Goal: Task Accomplishment & Management: Complete application form

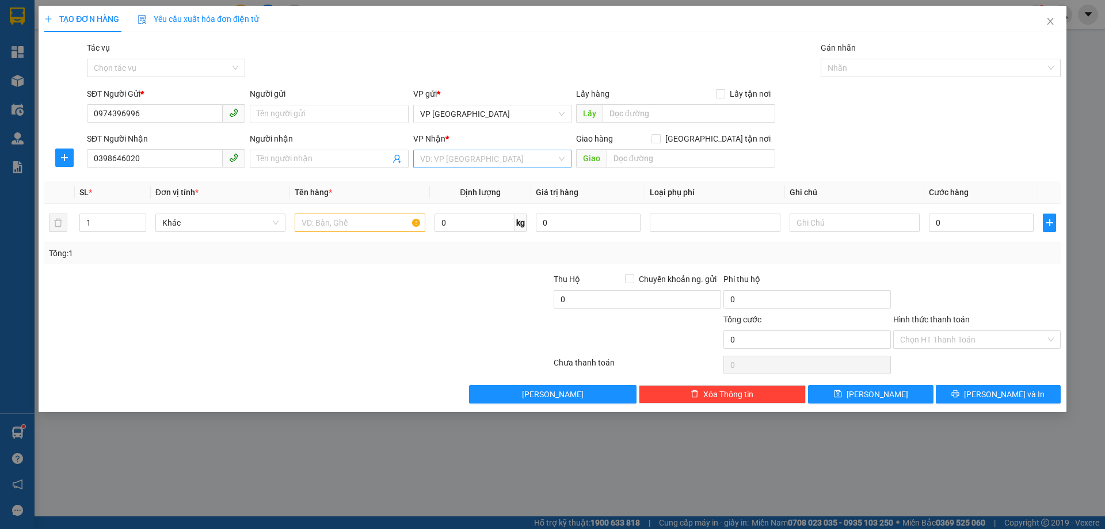
type input "0398646020"
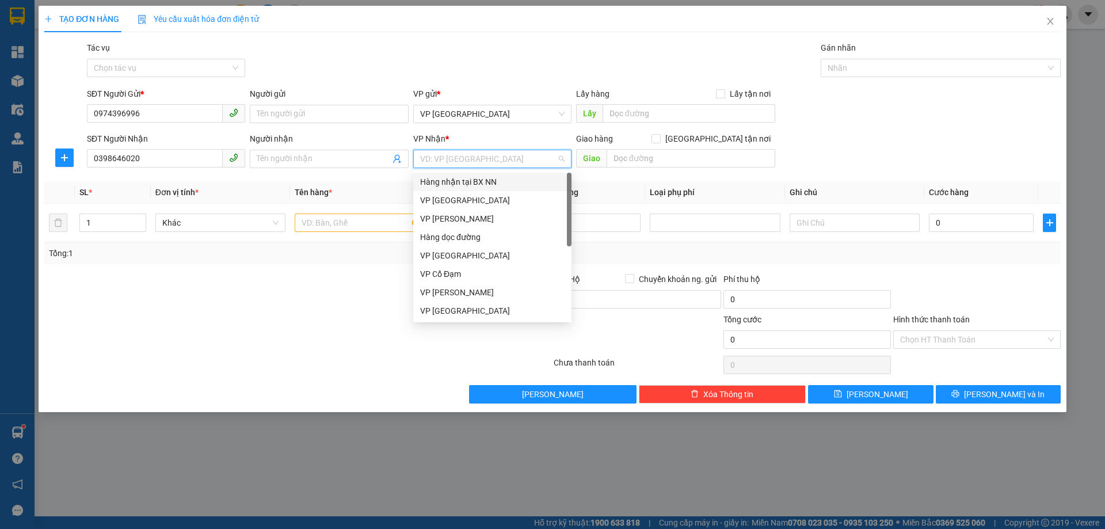
drag, startPoint x: 484, startPoint y: 163, endPoint x: 471, endPoint y: 217, distance: 55.0
click at [484, 163] on input "search" at bounding box center [488, 158] width 136 height 17
click at [473, 279] on div "VP Cổ Đạm" at bounding box center [492, 274] width 144 height 13
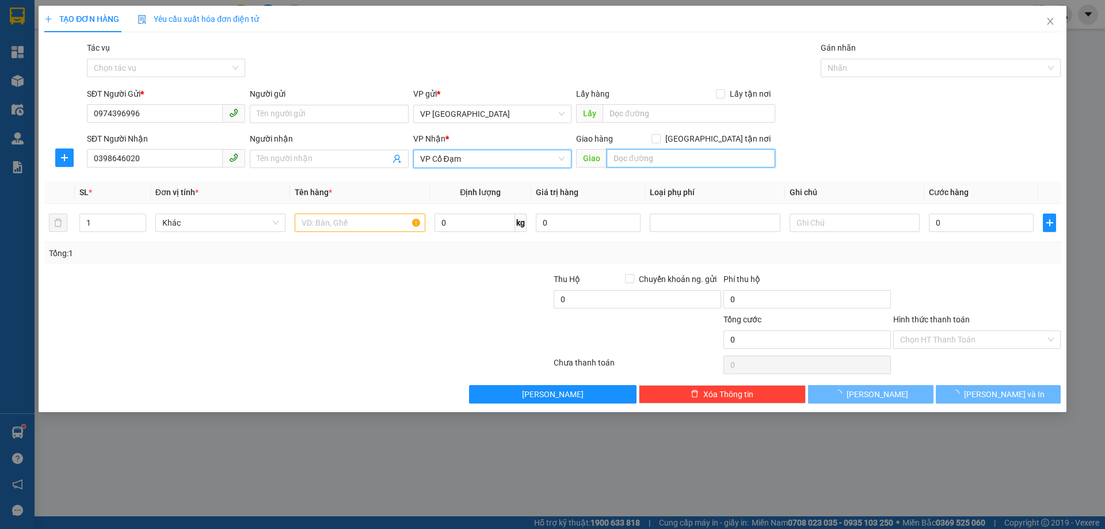
click at [663, 162] on input "text" at bounding box center [691, 158] width 169 height 18
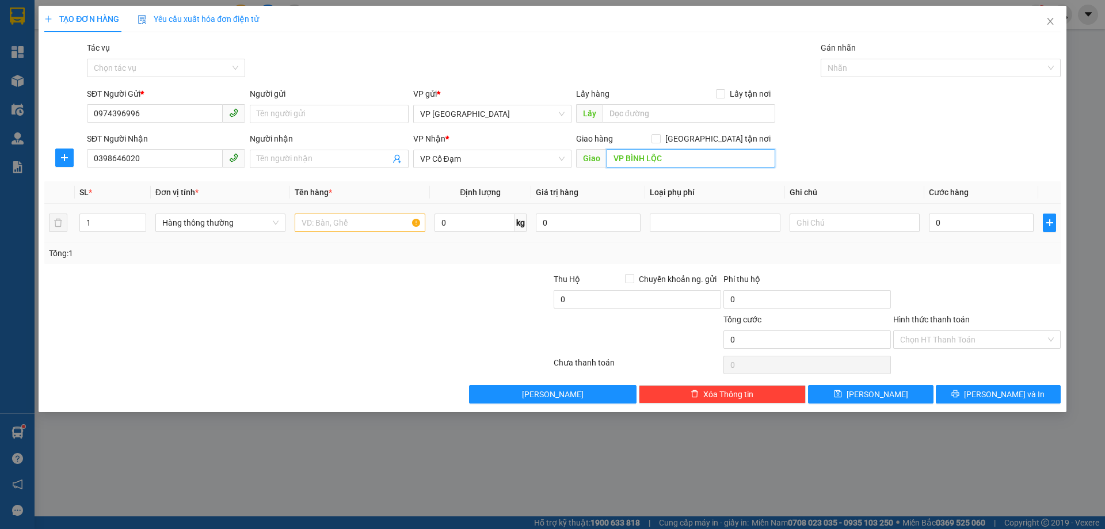
type input "VP BÌNH LỘC"
click at [407, 216] on input "text" at bounding box center [360, 223] width 130 height 18
type input "1K SEN ĐÁ"
click at [969, 220] on input "0" at bounding box center [981, 223] width 105 height 18
type input "10"
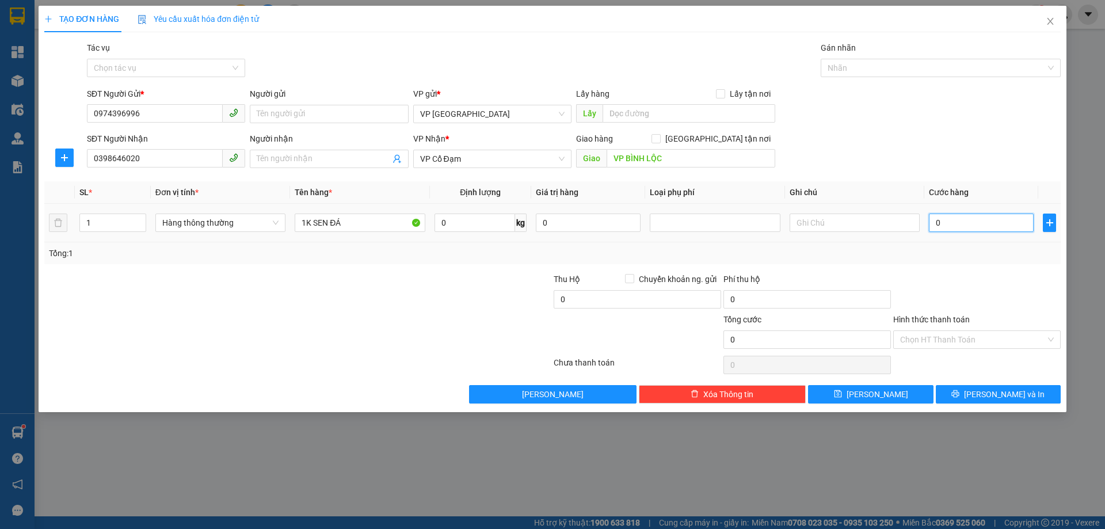
type input "10"
type input "100"
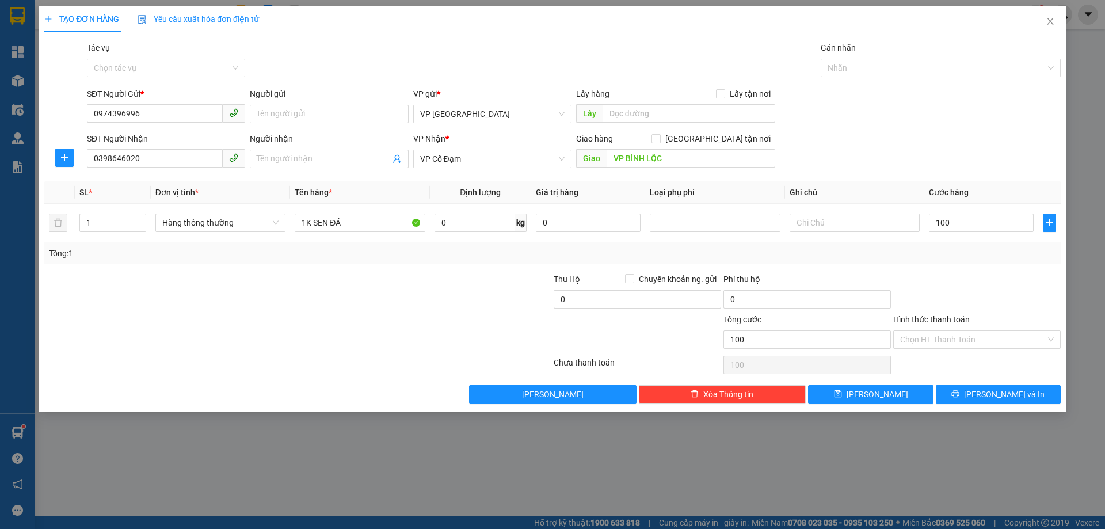
type input "100.000"
click at [885, 157] on div "SĐT Người Nhận 0398646020 Người nhận Tên người nhận VP Nhận * VP Cổ Đạm Giao hà…" at bounding box center [574, 152] width 979 height 40
click at [960, 393] on icon "printer" at bounding box center [956, 394] width 8 height 8
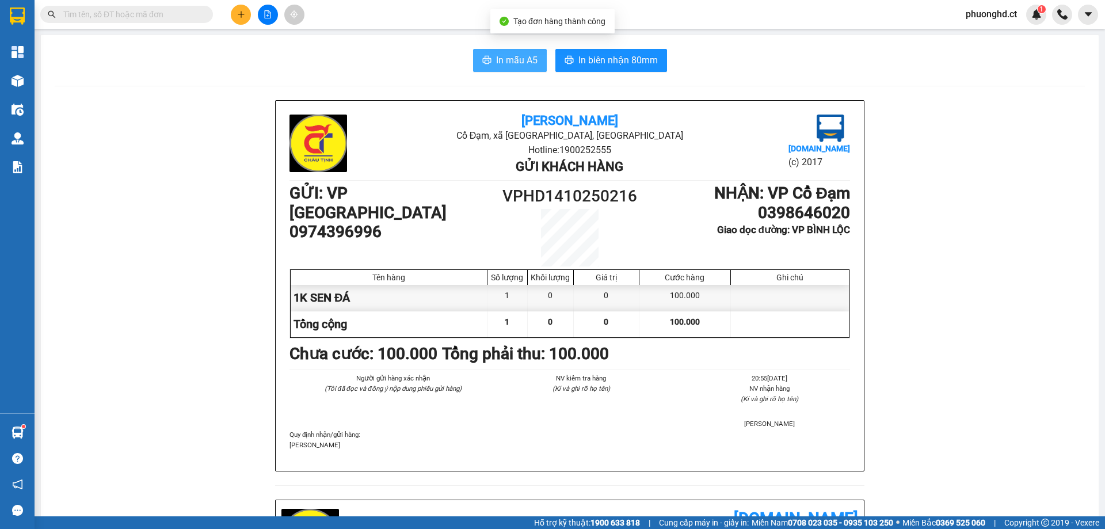
click at [499, 67] on span "In mẫu A5" at bounding box center [516, 60] width 41 height 14
click at [240, 13] on icon "plus" at bounding box center [241, 14] width 8 height 8
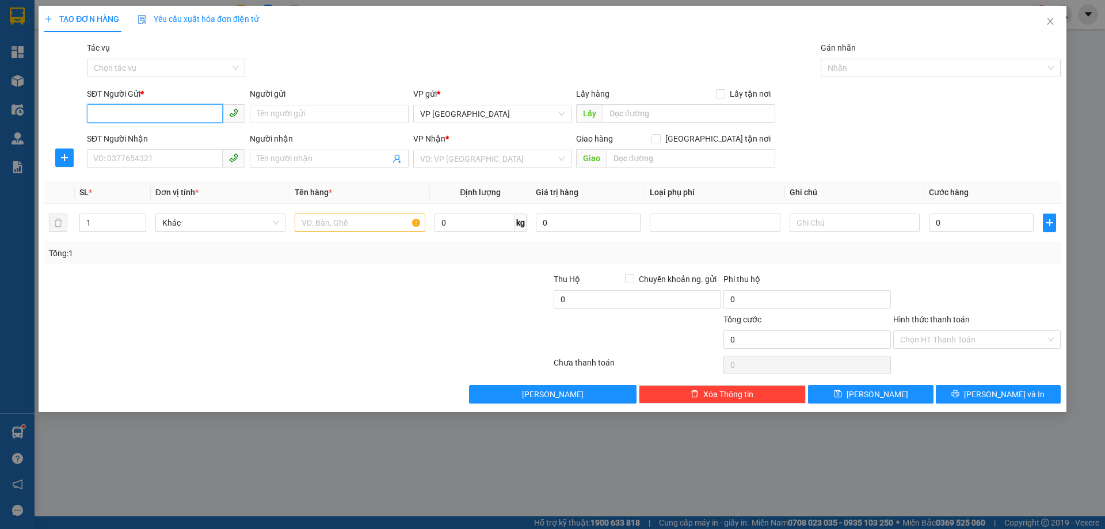
paste input "0000000000"
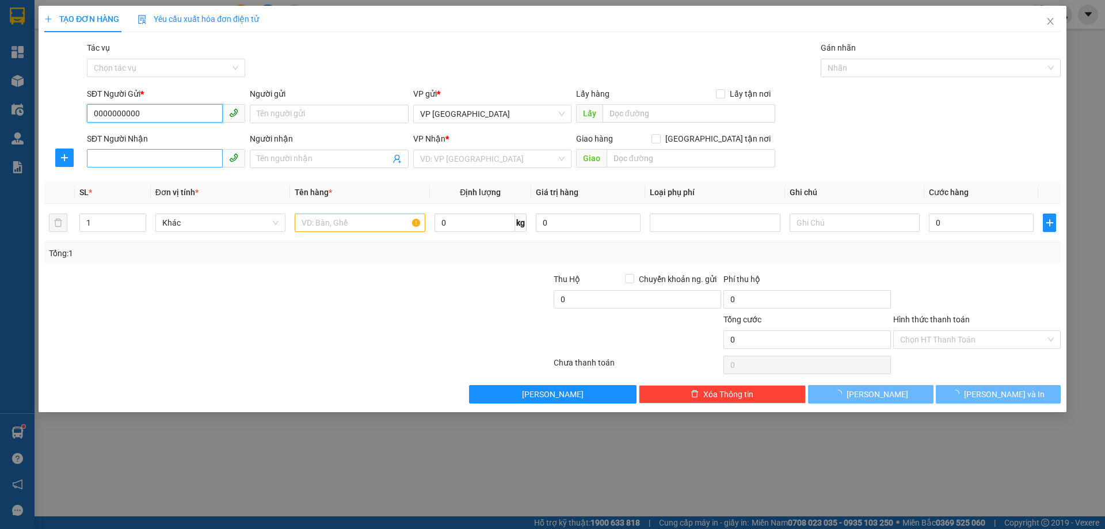
type input "0000000000"
click at [170, 157] on input "SĐT Người Nhận" at bounding box center [155, 158] width 136 height 18
click at [109, 151] on input "090147" at bounding box center [155, 158] width 136 height 18
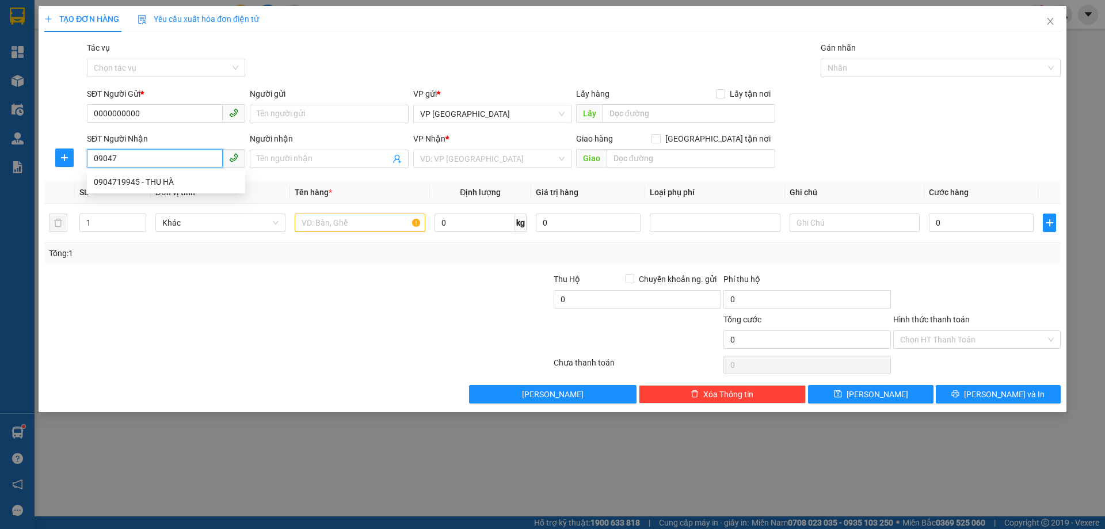
click at [152, 160] on input "09047" at bounding box center [155, 158] width 136 height 18
click at [152, 183] on div "0904719945 - THU HÀ" at bounding box center [166, 182] width 144 height 13
type input "0904719945"
type input "THU HÀ"
type input "[PERSON_NAME]"
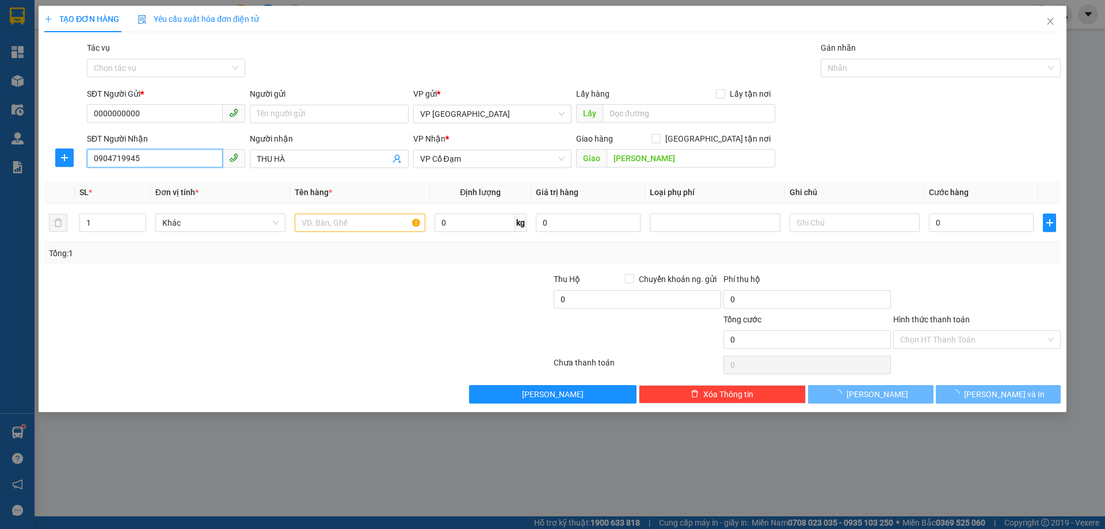
type input "210.000"
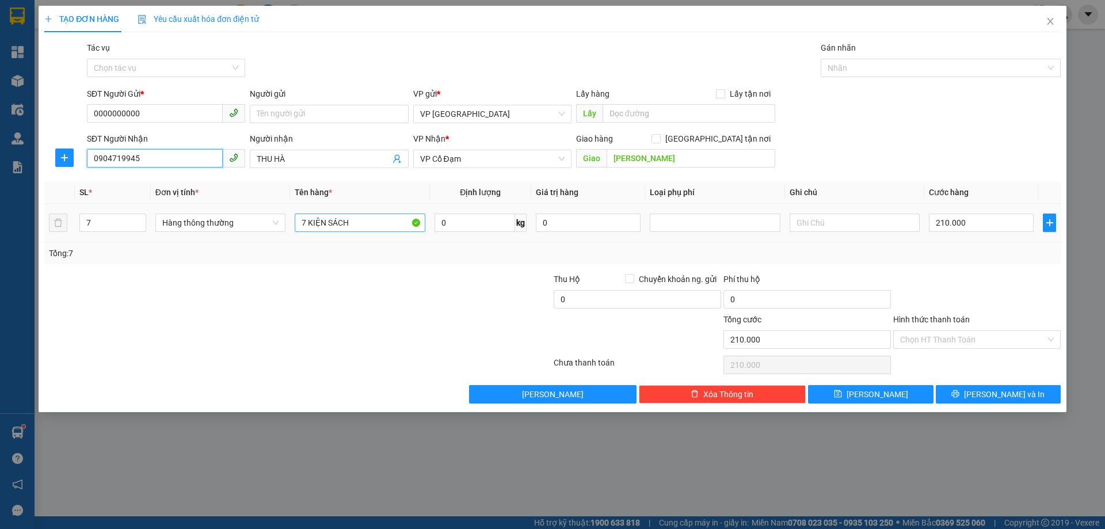
type input "0904719945"
click at [305, 227] on input "7 KIỆN SÁCH" at bounding box center [360, 223] width 130 height 18
type input "2 KIỆN SÁCH"
click at [54, 225] on tr "7 Hàng thông thường 2 KIỆN SÁCH 0 kg 0 210.000" at bounding box center [552, 223] width 1017 height 39
type input "2"
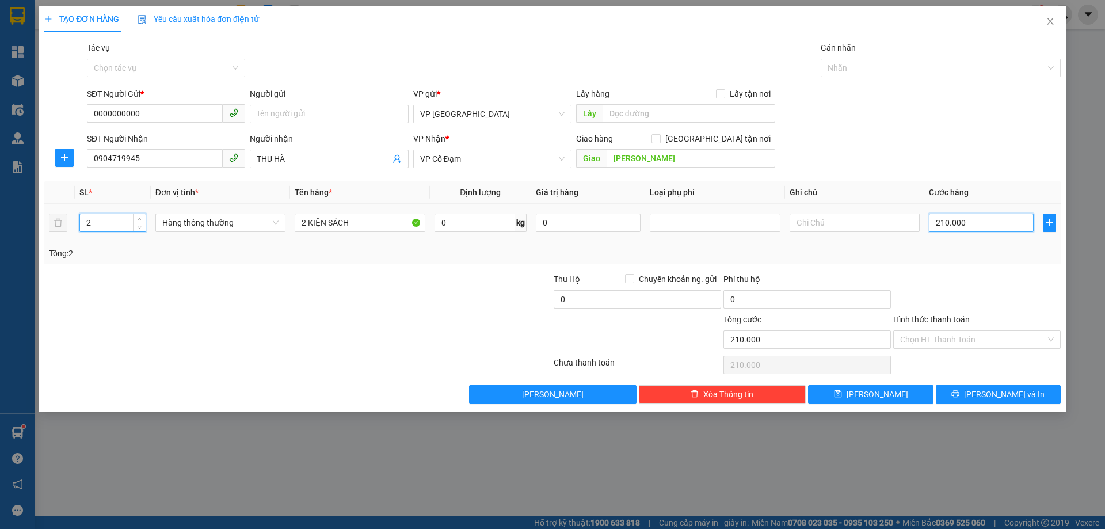
click at [989, 219] on input "210.000" at bounding box center [981, 223] width 105 height 18
type input "0"
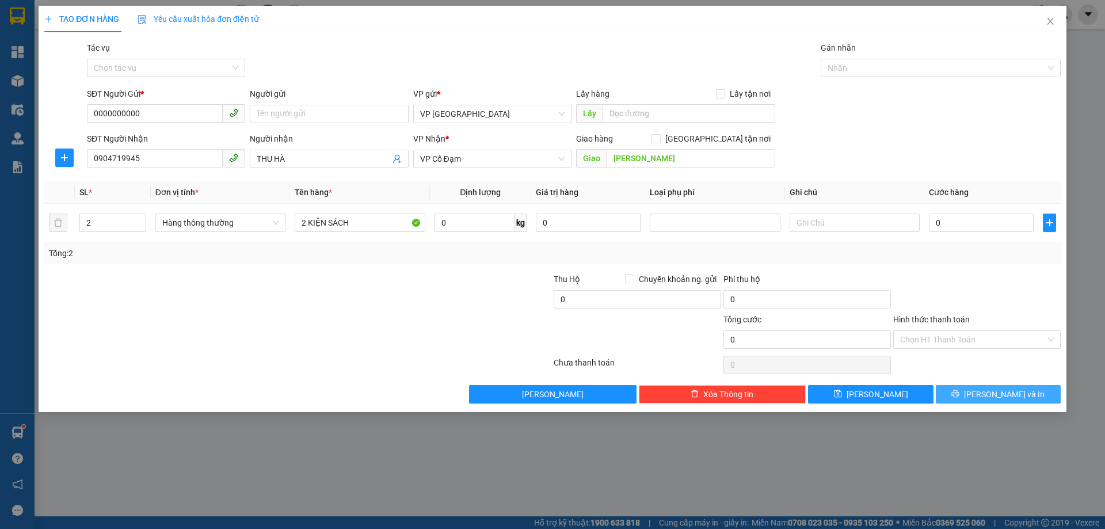
click at [960, 392] on icon "printer" at bounding box center [956, 394] width 8 height 8
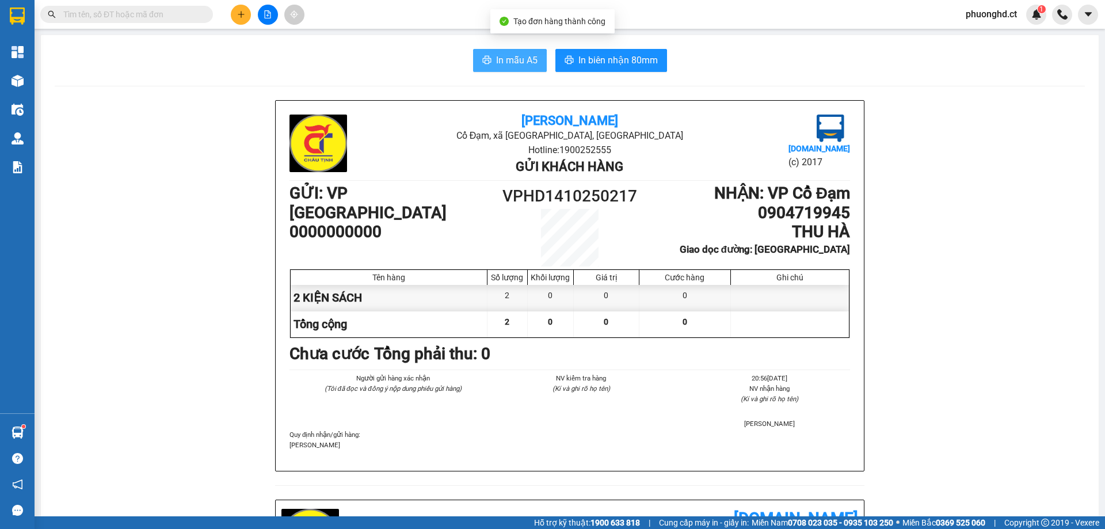
click at [513, 56] on span "In mẫu A5" at bounding box center [516, 60] width 41 height 14
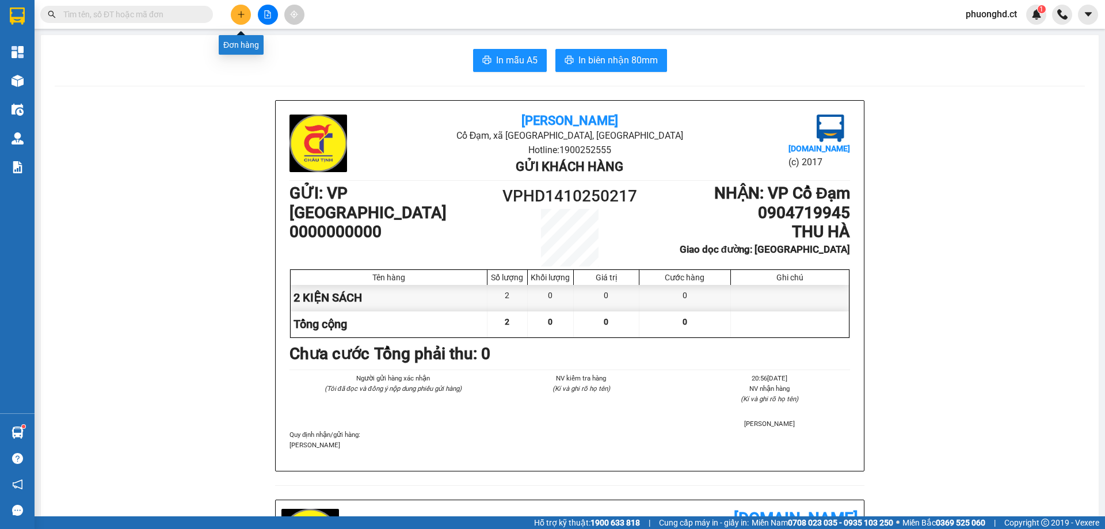
click at [240, 13] on icon "plus" at bounding box center [241, 14] width 8 height 8
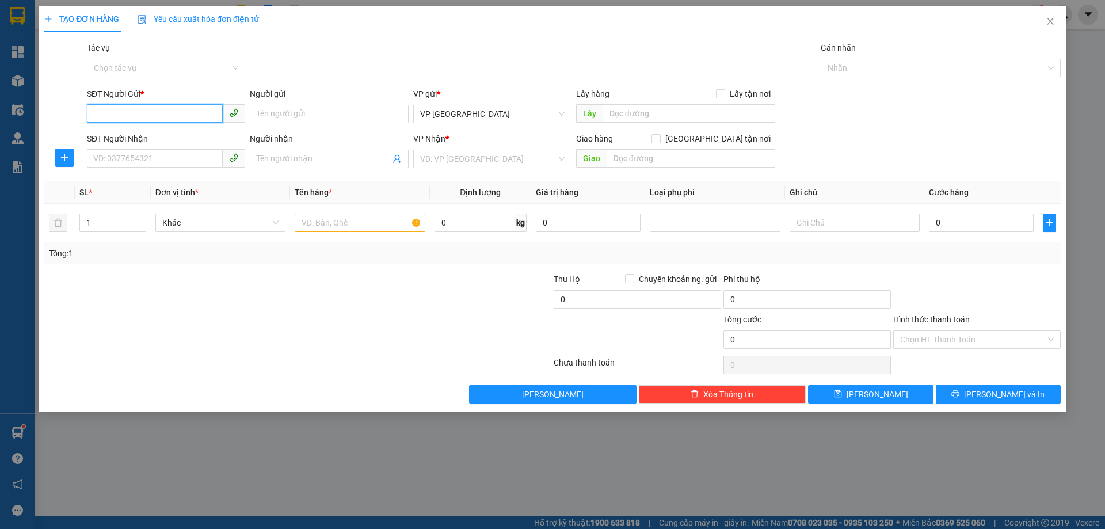
paste input "0000000000"
type input "0000000000"
click at [184, 158] on input "SĐT Người Nhận" at bounding box center [155, 158] width 136 height 18
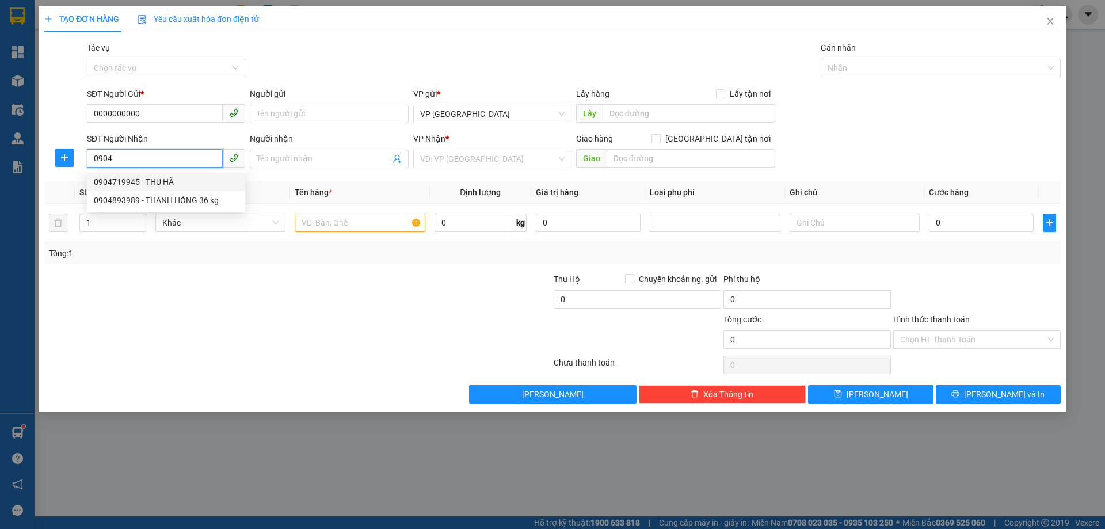
click at [192, 178] on div "0904719945 - THU HÀ" at bounding box center [166, 182] width 144 height 13
type input "0904719945"
type input "THU HÀ"
type input "[PERSON_NAME]"
type input "0904719945"
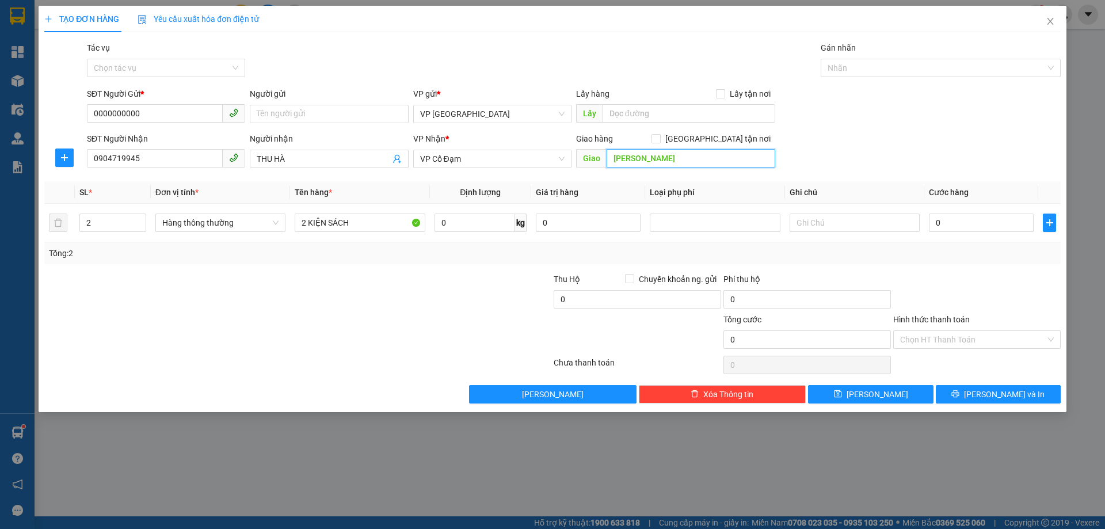
click at [669, 154] on input "[PERSON_NAME]" at bounding box center [691, 158] width 169 height 18
click at [634, 154] on input "[PERSON_NAME]" at bounding box center [691, 158] width 169 height 18
drag, startPoint x: 639, startPoint y: 158, endPoint x: 648, endPoint y: 161, distance: 9.6
click at [648, 161] on input "[PERSON_NAME]" at bounding box center [691, 158] width 169 height 18
type input "XUÂN AN"
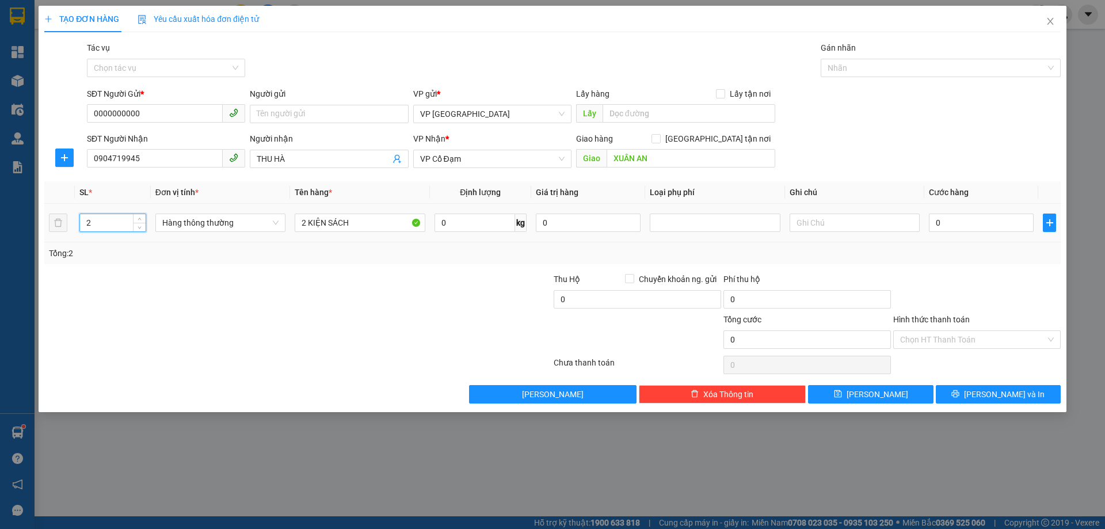
drag, startPoint x: 113, startPoint y: 219, endPoint x: 89, endPoint y: 219, distance: 24.2
click at [89, 219] on input "2" at bounding box center [113, 222] width 66 height 17
type input "5"
drag, startPoint x: 305, startPoint y: 226, endPoint x: 294, endPoint y: 228, distance: 11.2
click at [294, 228] on td "2 KIỆN SÁCH" at bounding box center [359, 223] width 139 height 39
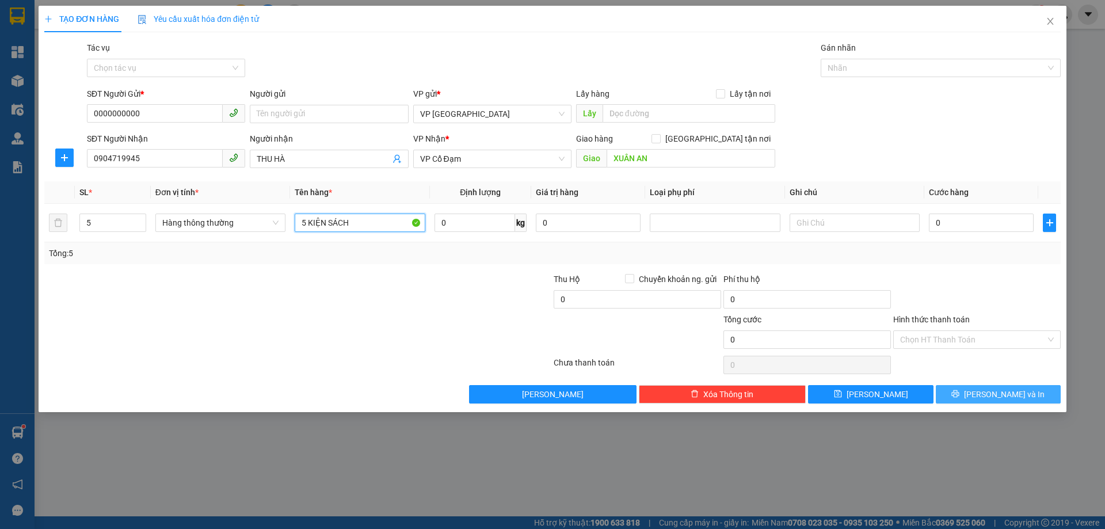
type input "5 KIỆN SÁCH"
drag, startPoint x: 998, startPoint y: 389, endPoint x: 922, endPoint y: 358, distance: 81.6
click at [998, 389] on span "[PERSON_NAME] và In" at bounding box center [1004, 394] width 81 height 13
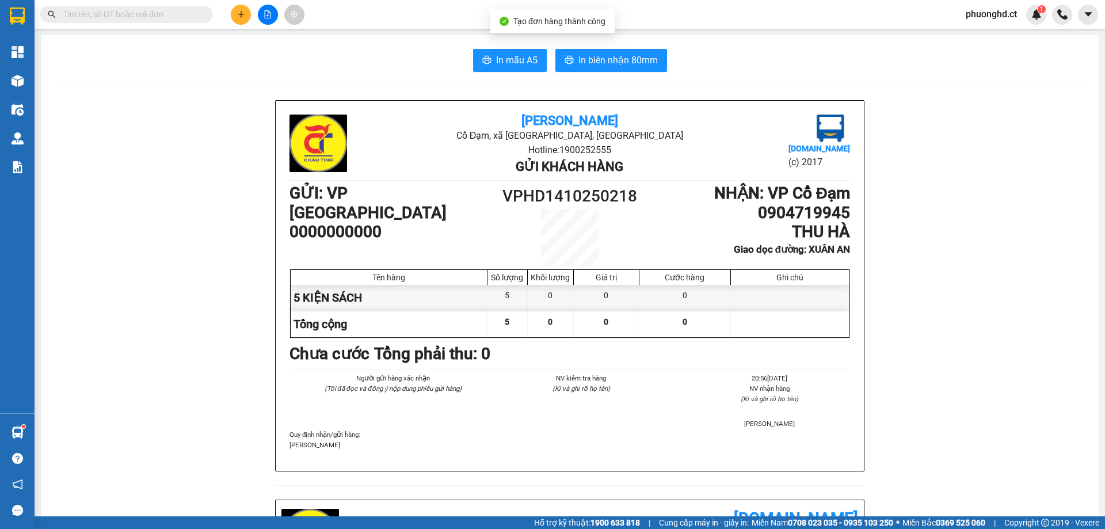
click at [498, 60] on span "In mẫu A5" at bounding box center [516, 60] width 41 height 14
